Goal: Task Accomplishment & Management: Manage account settings

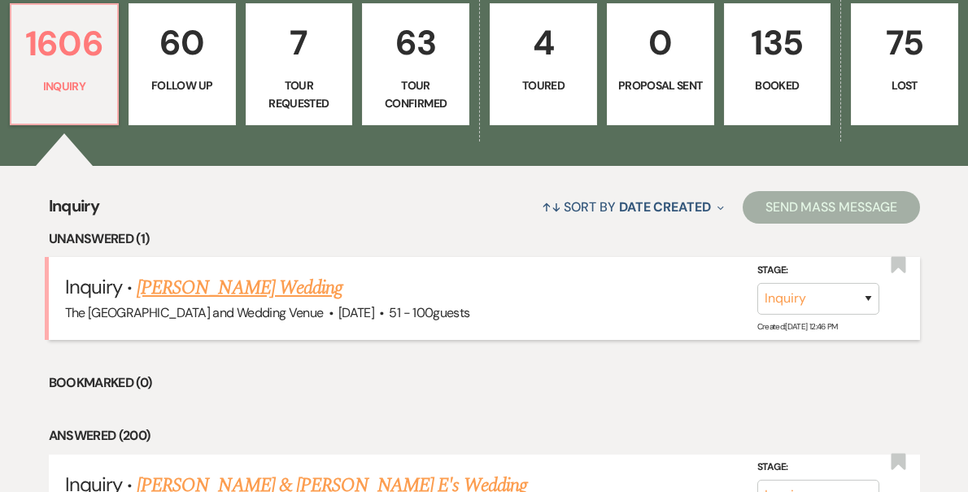
click at [293, 271] on li "Inquiry · [PERSON_NAME] Wedding The [GEOGRAPHIC_DATA] and Wedding Venue · [DATE…" at bounding box center [484, 298] width 871 height 82
click at [290, 294] on link "[PERSON_NAME] Wedding" at bounding box center [240, 287] width 206 height 29
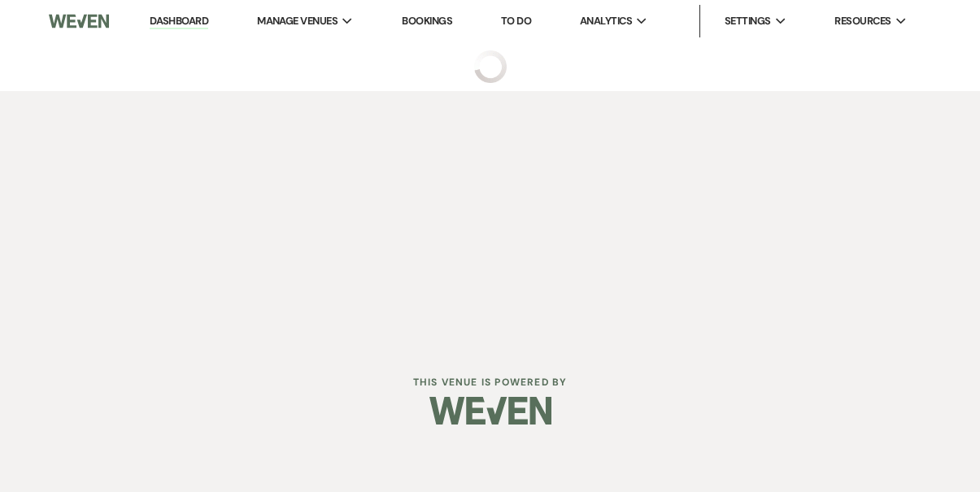
select select "2"
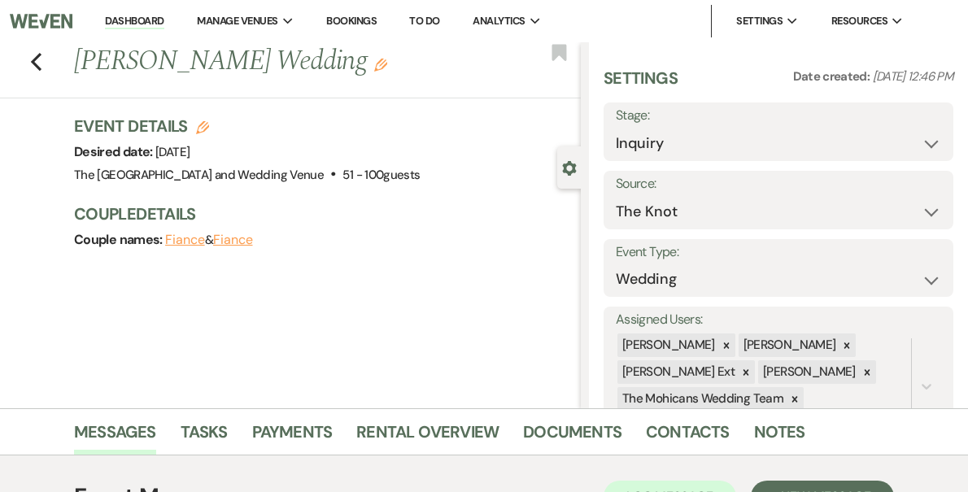
click at [164, 19] on link "Dashboard" at bounding box center [134, 21] width 59 height 15
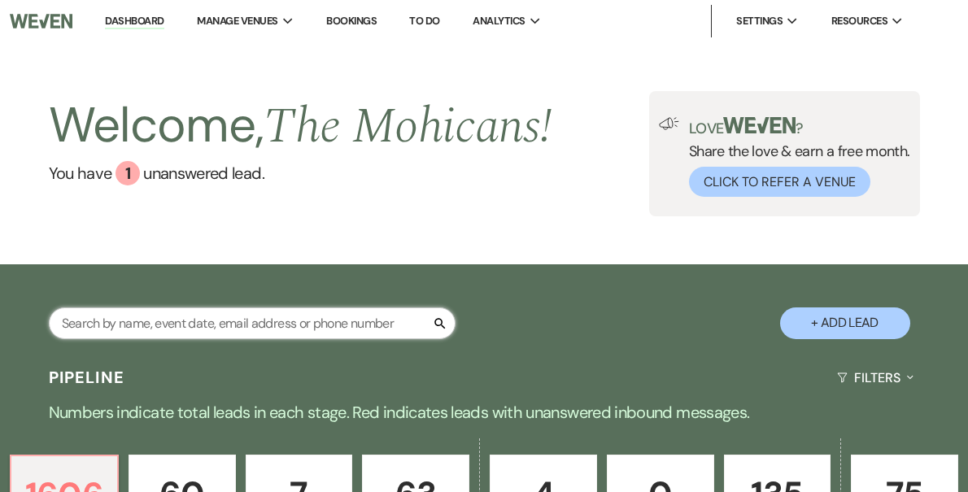
click at [257, 325] on input "text" at bounding box center [252, 324] width 407 height 32
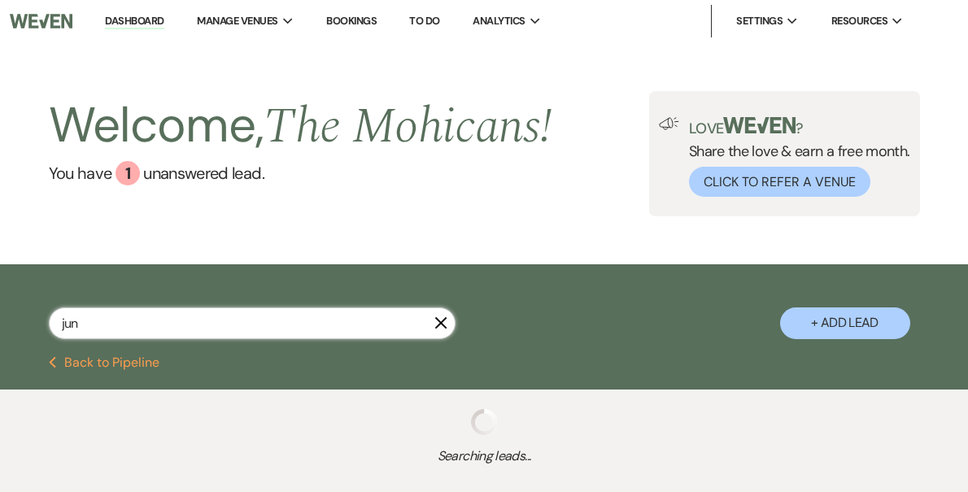
type input "june"
select select "9"
select select "4"
select select "9"
select select "8"
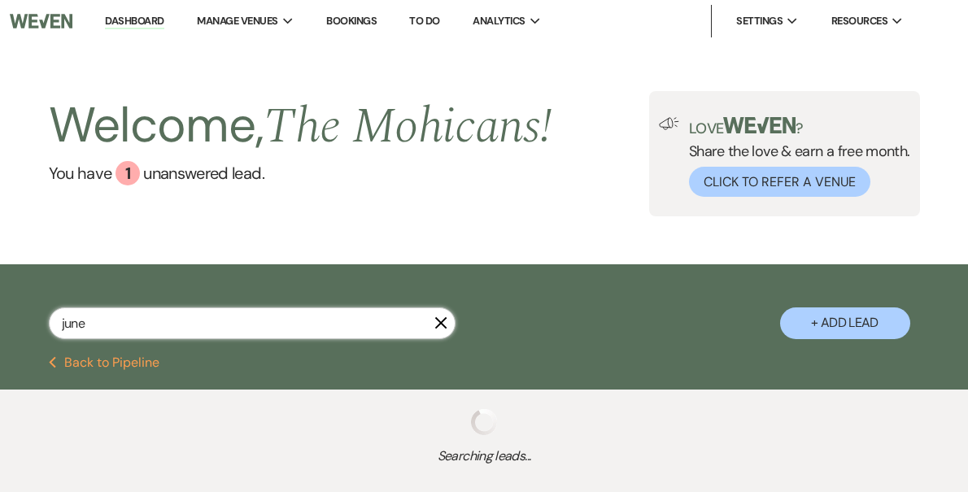
select select "8"
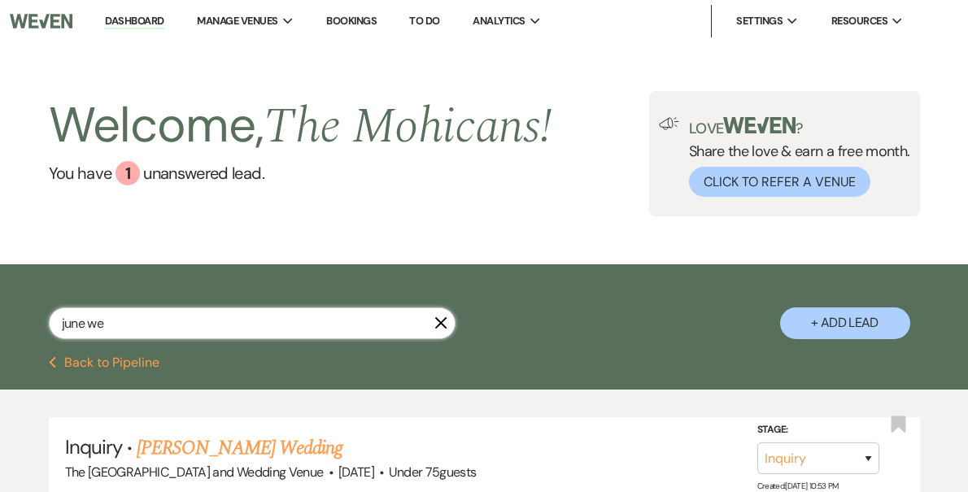
type input "june web"
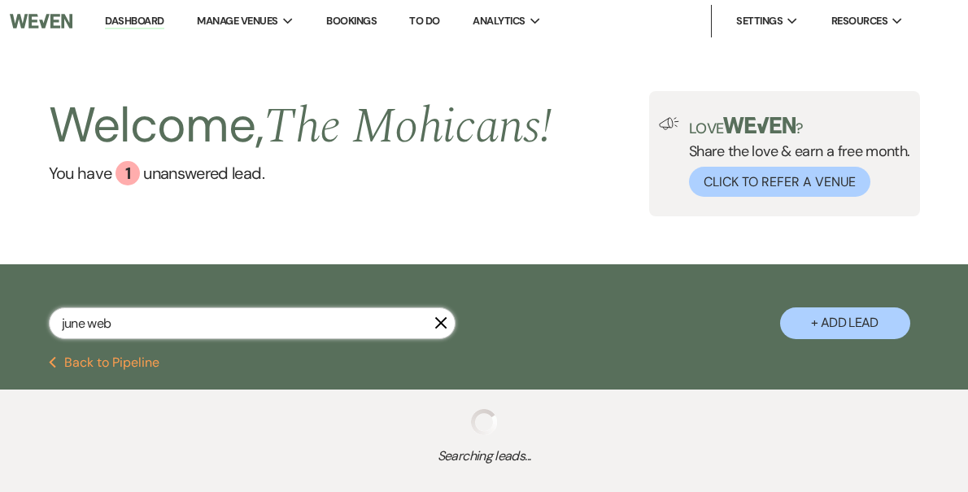
select select "9"
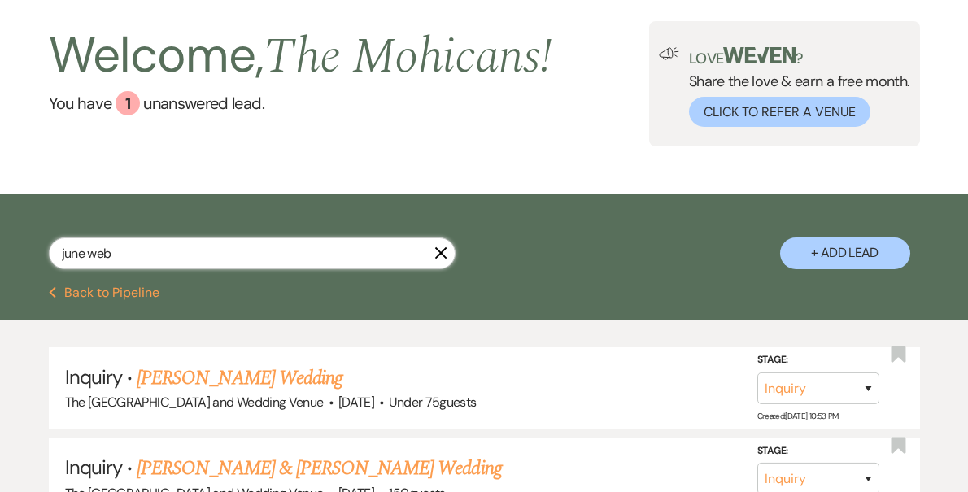
scroll to position [79, 0]
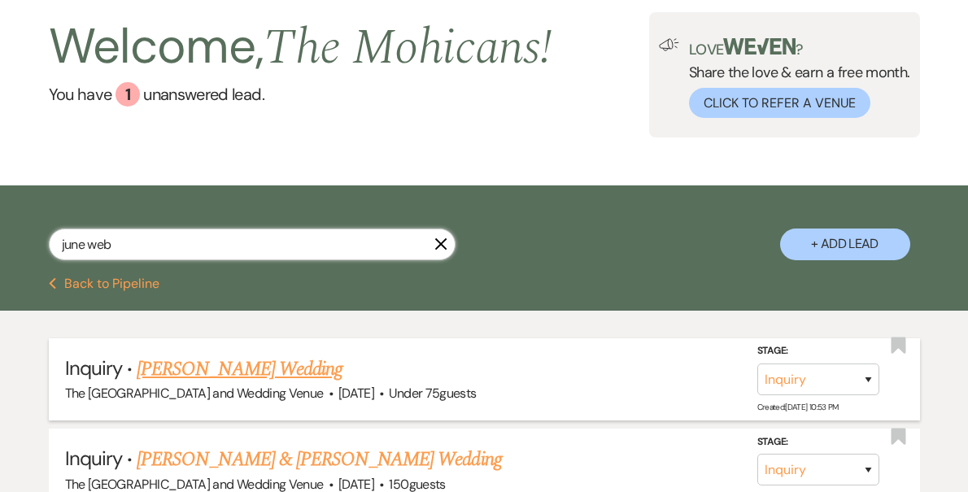
type input "june web"
click at [809, 379] on select "Inquiry Follow Up Tour Requested Tour Confirmed Toured Proposal Sent Booked Lost" at bounding box center [818, 380] width 122 height 32
select select "4"
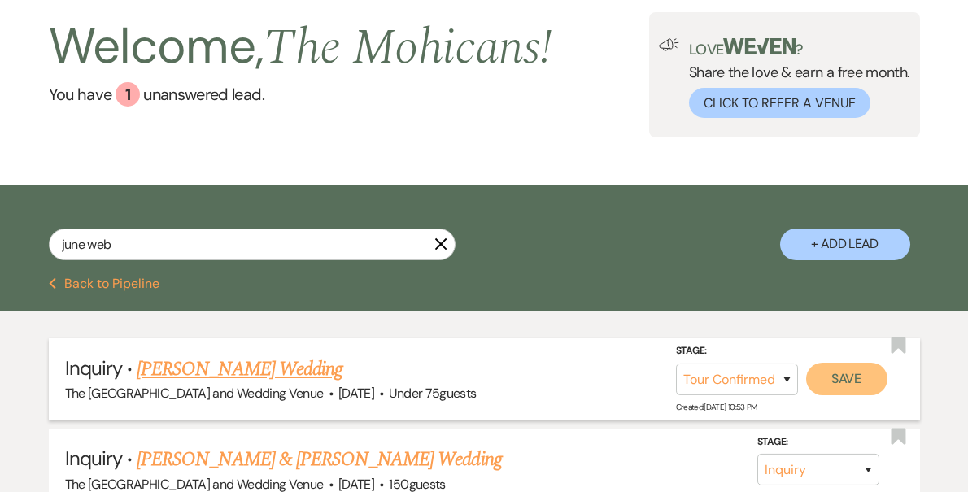
click at [838, 370] on button "Save" at bounding box center [846, 379] width 81 height 33
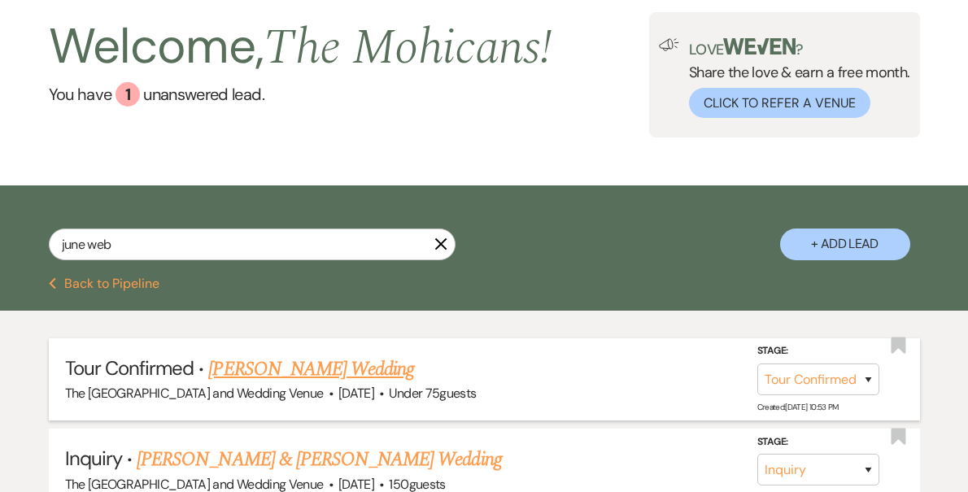
scroll to position [0, 0]
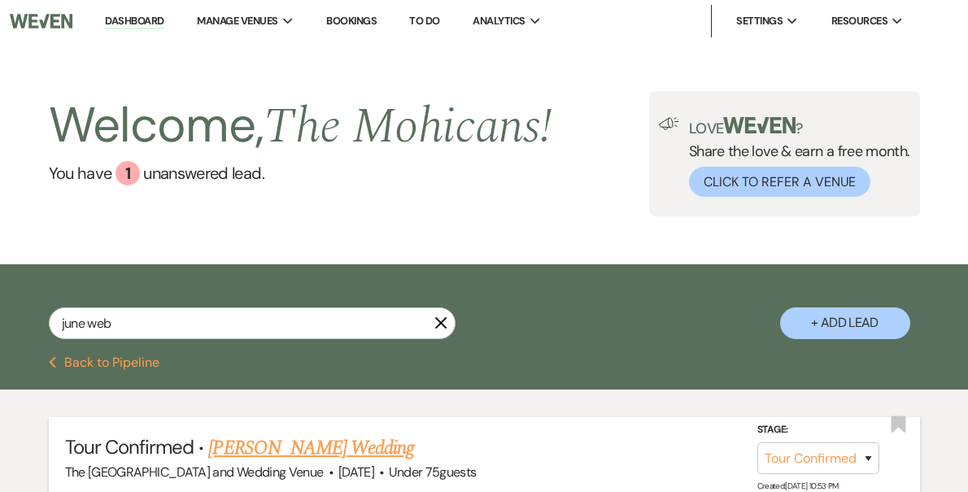
click at [164, 20] on link "Dashboard" at bounding box center [134, 21] width 59 height 15
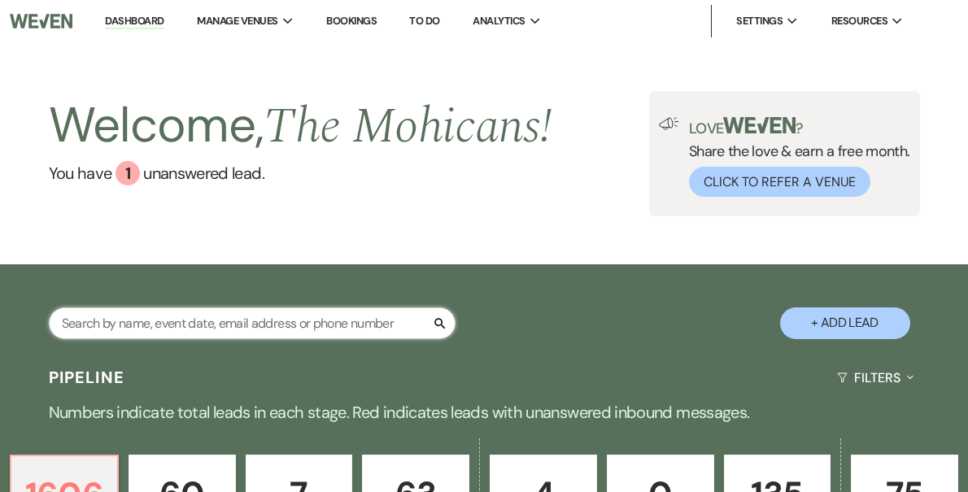
click at [220, 328] on input "text" at bounding box center [252, 324] width 407 height 32
paste input "[PERSON_NAME]"
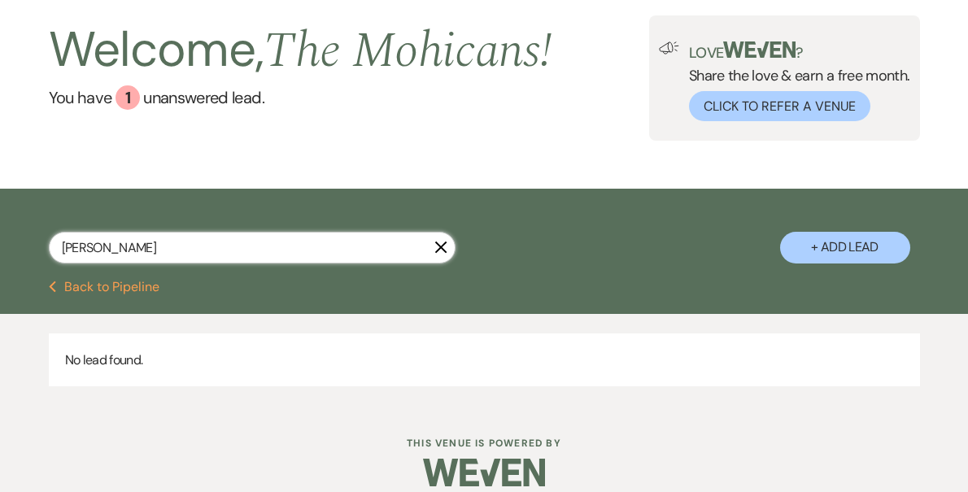
scroll to position [94, 0]
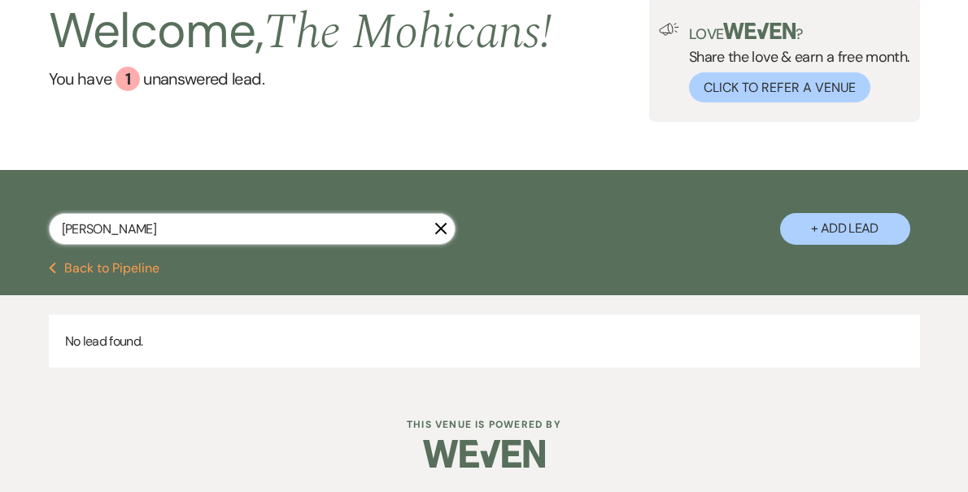
type input "[PERSON_NAME]"
click at [440, 230] on icon "X" at bounding box center [440, 228] width 13 height 13
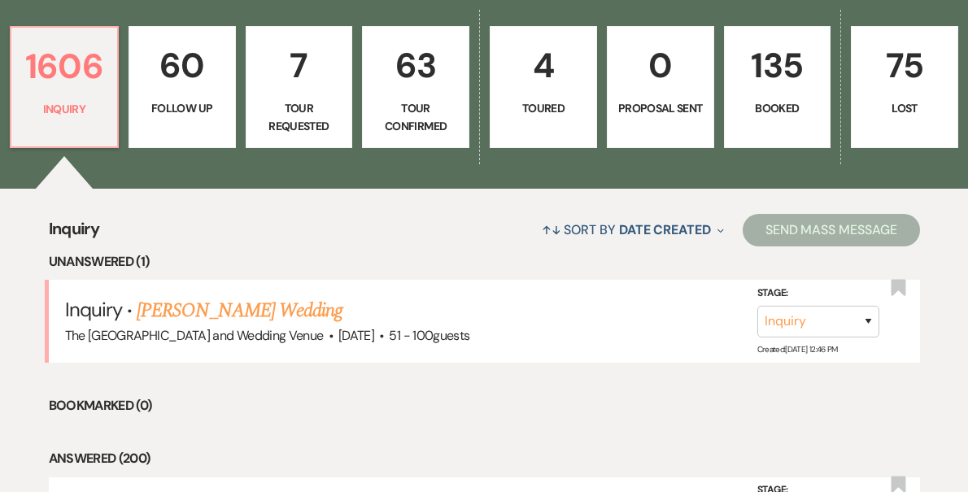
scroll to position [536, 0]
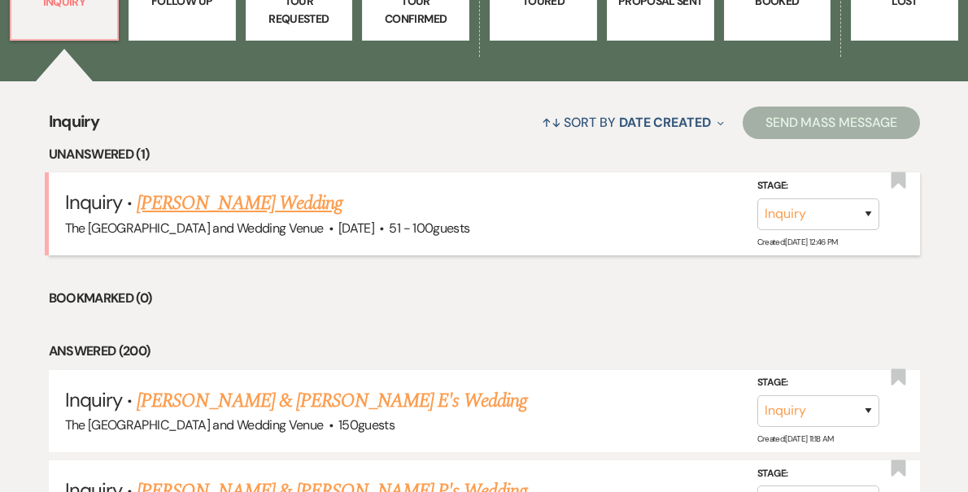
click at [187, 203] on link "[PERSON_NAME] Wedding" at bounding box center [240, 203] width 206 height 29
select select "2"
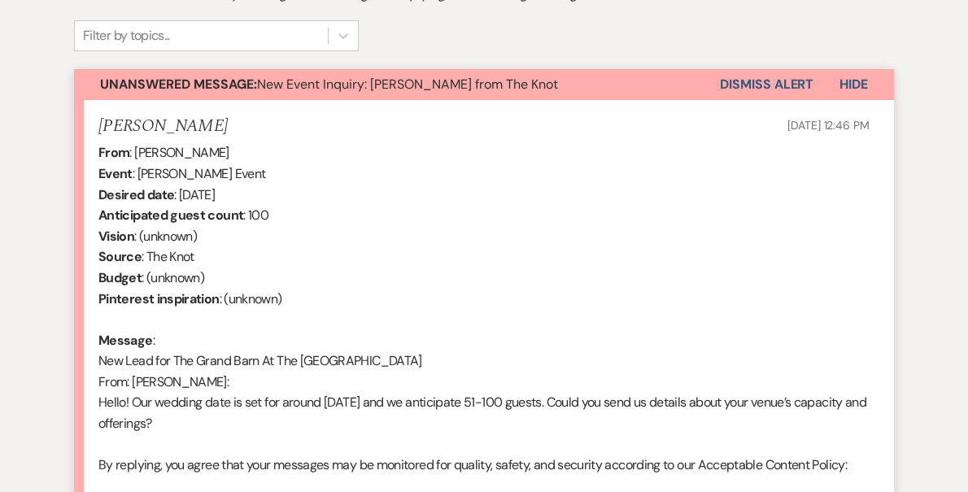
click at [761, 86] on button "Dismiss Alert" at bounding box center [767, 84] width 94 height 31
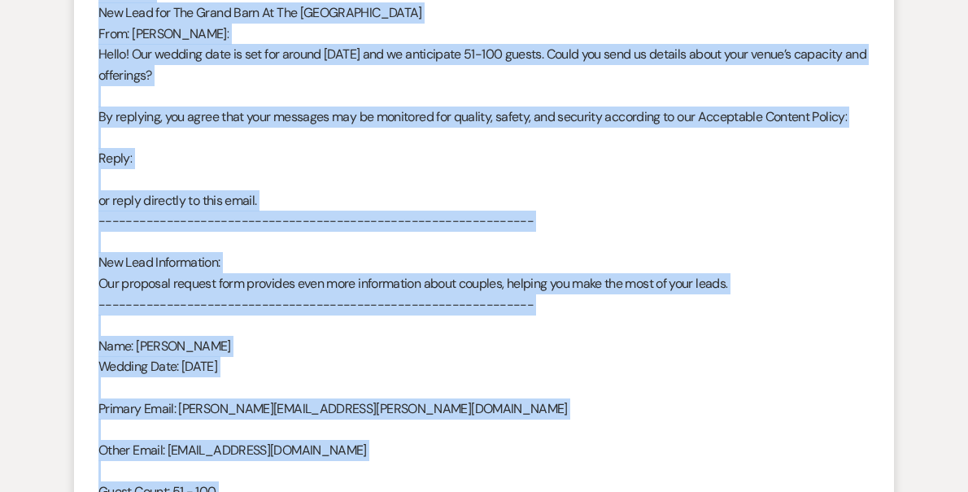
scroll to position [1107, 0]
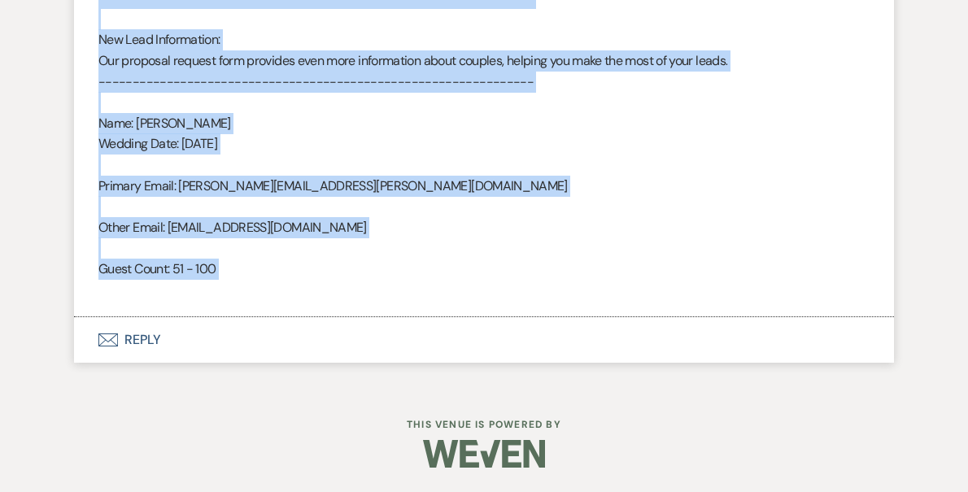
drag, startPoint x: 98, startPoint y: 151, endPoint x: 344, endPoint y: 299, distance: 287.6
copy div "Lore : Ipsumdo Sitametc Adipi : Elitsed Doeiusmo't Incid Utlabor etdo : Magnaal…"
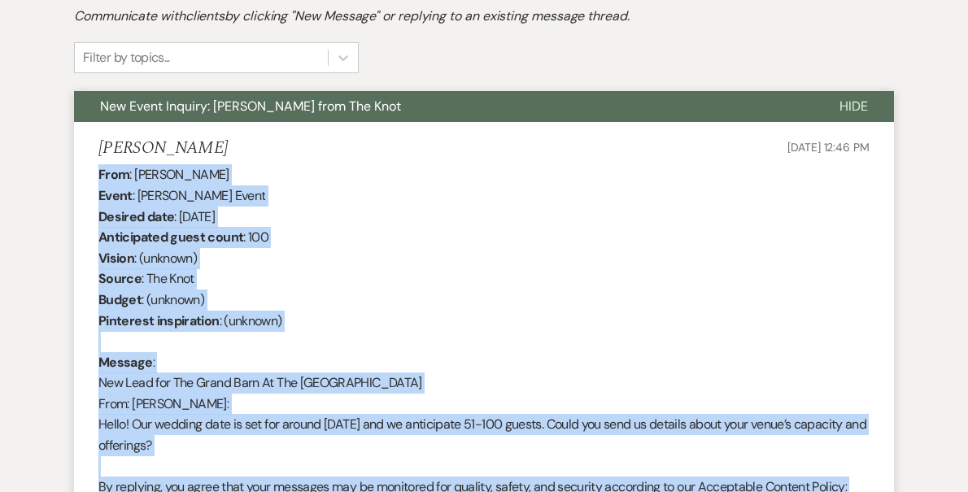
scroll to position [0, 0]
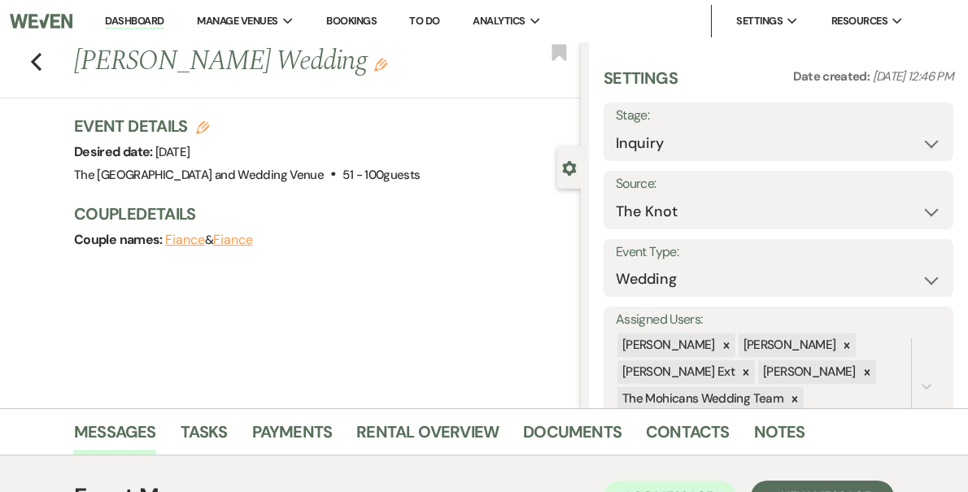
click at [164, 27] on link "Dashboard" at bounding box center [134, 21] width 59 height 15
